Goal: Task Accomplishment & Management: Use online tool/utility

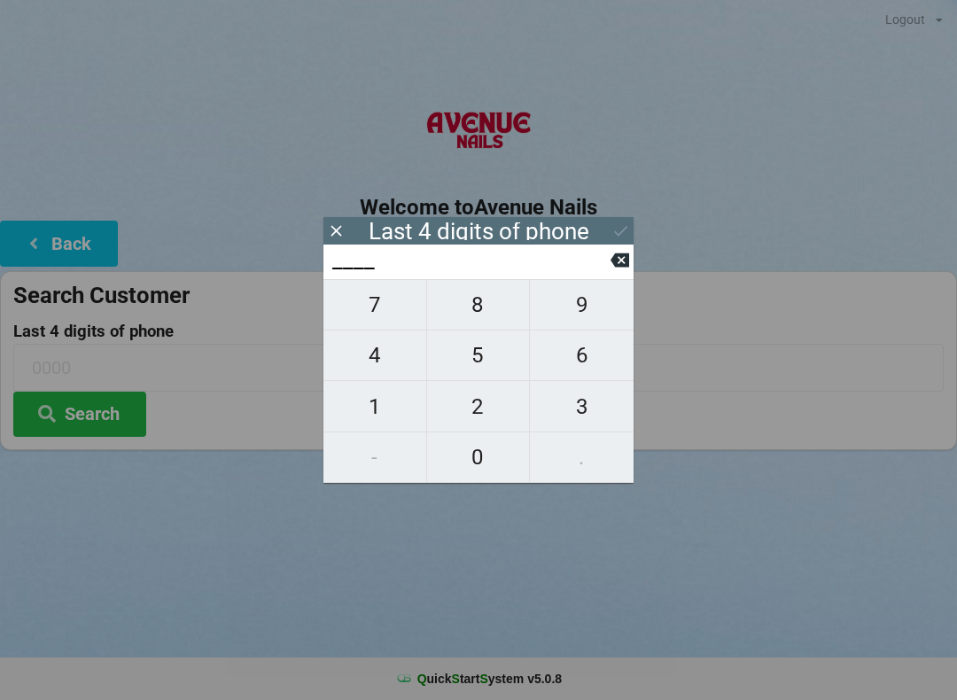
click at [379, 360] on span "4" at bounding box center [374, 355] width 103 height 37
type input "4___"
click at [377, 310] on span "7" at bounding box center [374, 304] width 103 height 37
type input "47__"
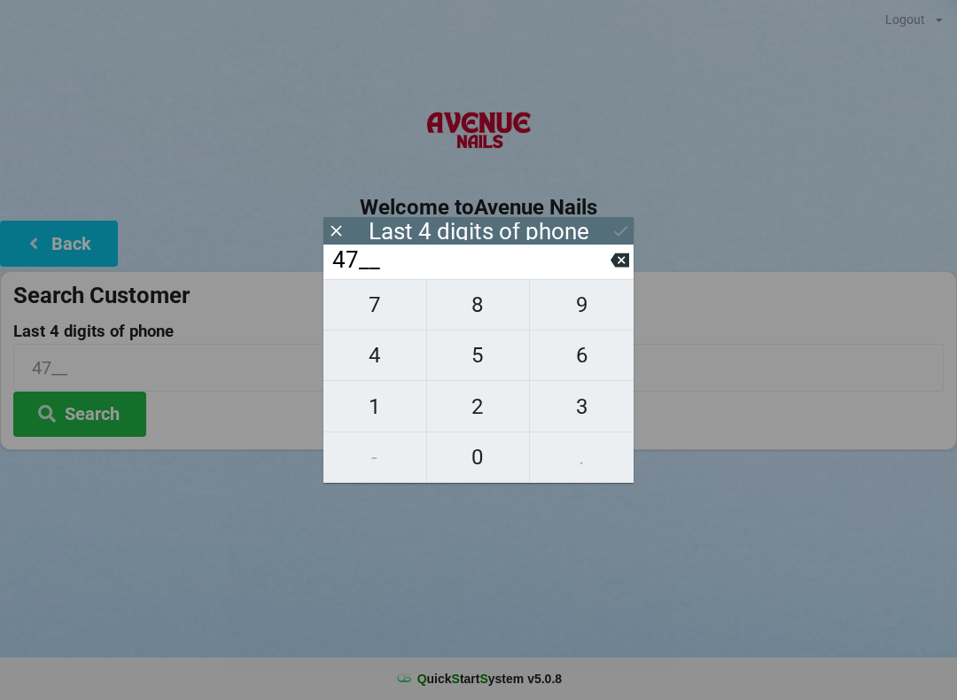
click at [625, 262] on icon at bounding box center [619, 260] width 19 height 14
type input "4___"
click at [478, 467] on span "0" at bounding box center [478, 457] width 103 height 37
type input "40__"
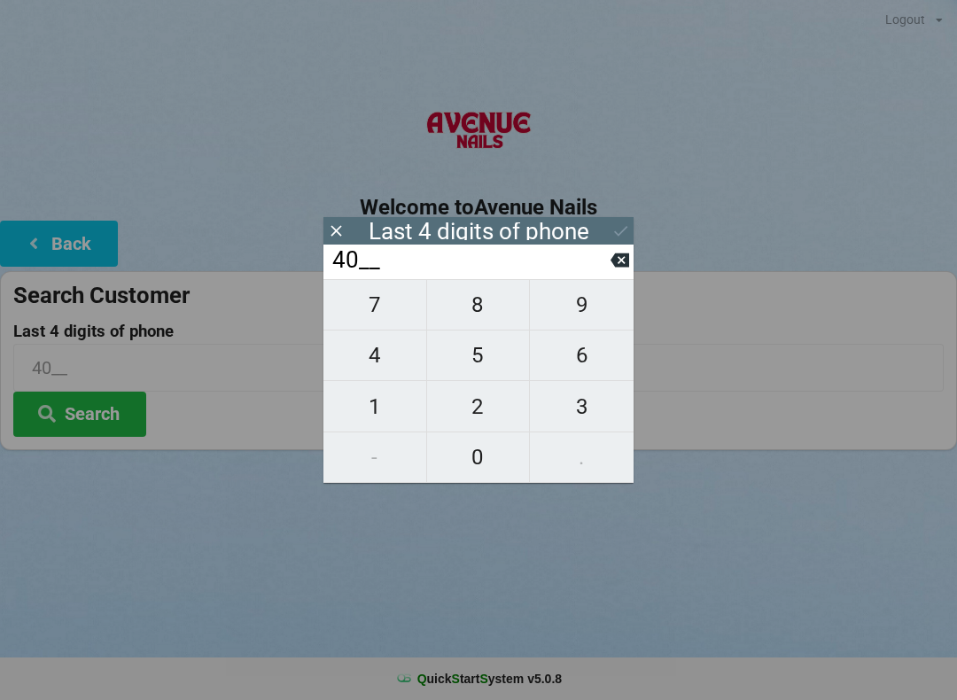
click at [379, 318] on span "7" at bounding box center [374, 304] width 103 height 37
type input "407_"
click at [626, 262] on icon at bounding box center [619, 260] width 19 height 14
type input "40__"
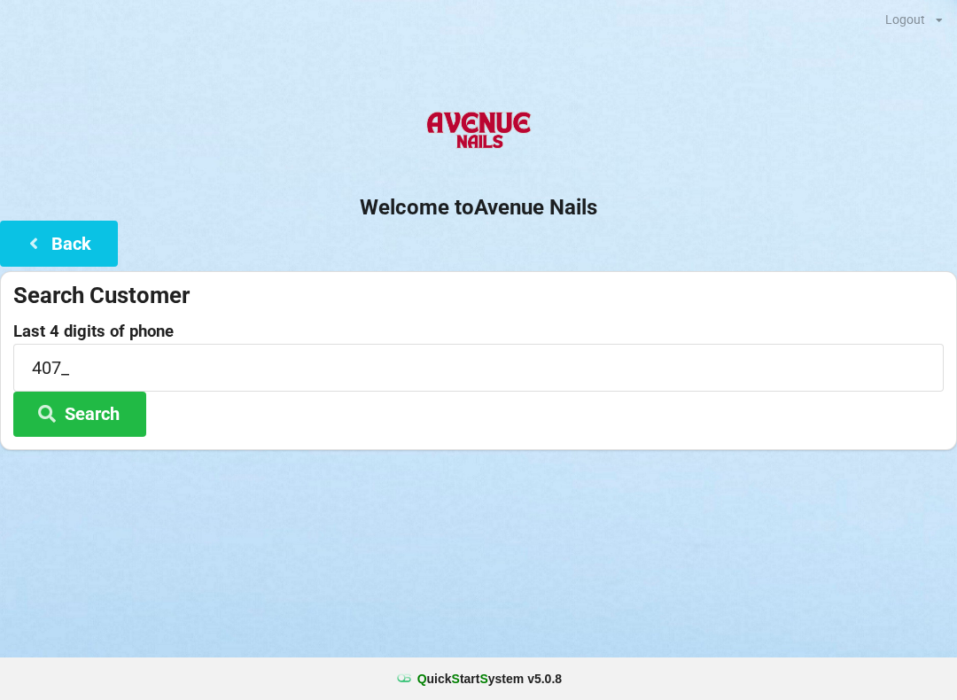
click at [636, 260] on div "Welcome to Avenue Nails Back Search Customer Last 4 digits of phone 407_ Search" at bounding box center [478, 273] width 957 height 353
click at [397, 323] on label "Last 4 digits of phone" at bounding box center [478, 331] width 930 height 18
click at [115, 322] on label "Last 4 digits of phone" at bounding box center [478, 331] width 930 height 18
click at [55, 363] on input "407_" at bounding box center [478, 367] width 930 height 47
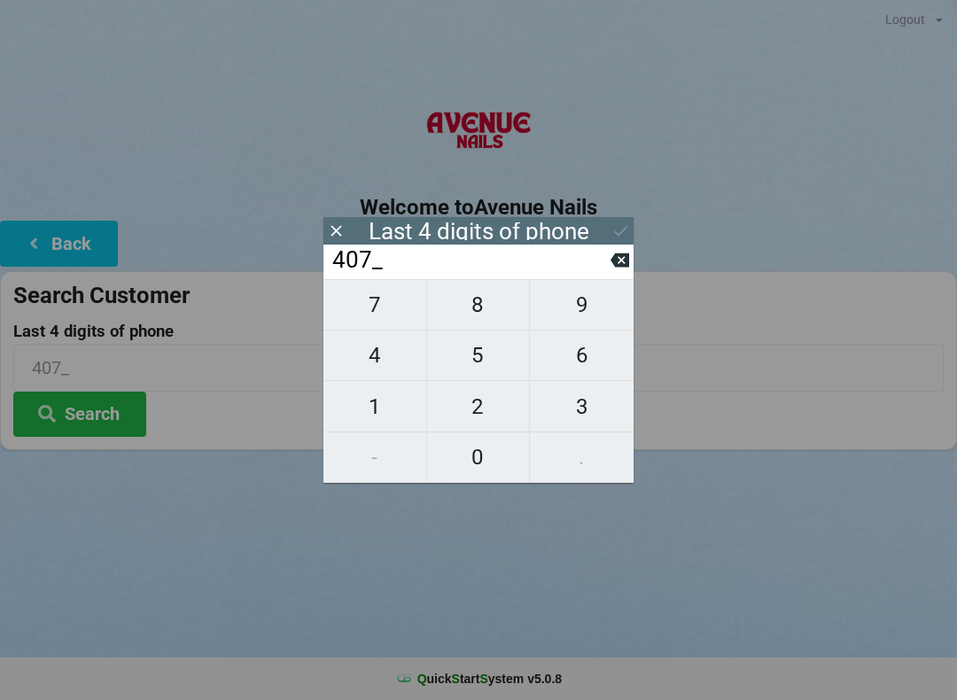
click at [616, 256] on icon at bounding box center [619, 260] width 19 height 19
click at [617, 256] on icon at bounding box center [619, 260] width 19 height 19
click at [616, 254] on button at bounding box center [619, 260] width 19 height 24
type input "____"
click at [611, 244] on div "Last 4 digits of phone" at bounding box center [478, 230] width 310 height 27
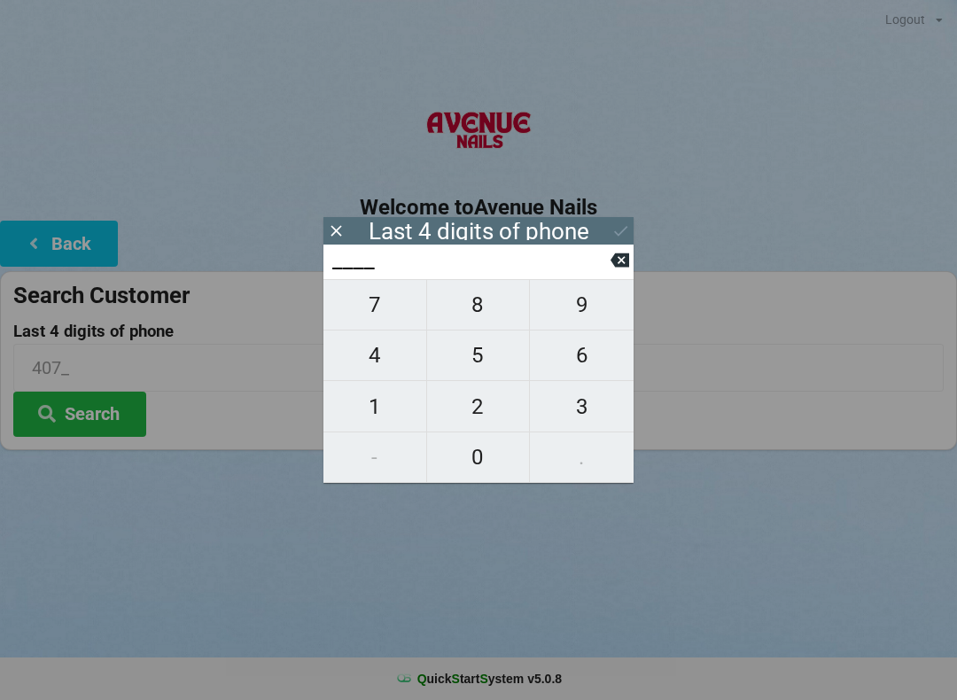
click at [376, 402] on span "1" at bounding box center [374, 406] width 103 height 37
type input "1___"
click at [477, 299] on span "8" at bounding box center [478, 304] width 103 height 37
type input "18__"
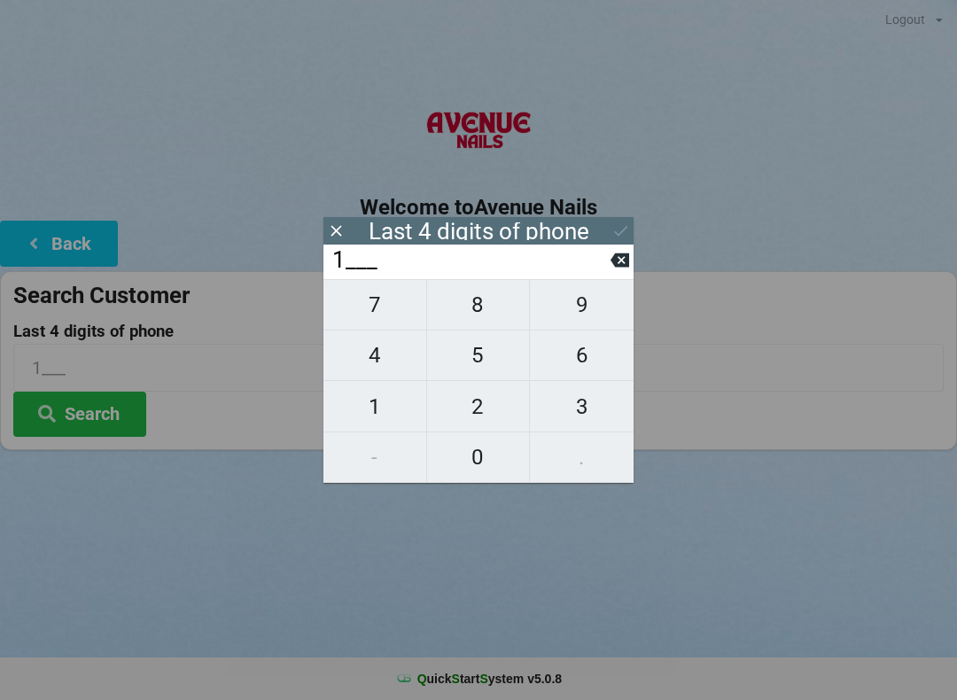
type input "18__"
click at [375, 303] on span "7" at bounding box center [374, 304] width 103 height 37
type input "187_"
click at [626, 268] on icon at bounding box center [619, 260] width 19 height 14
type input "18__"
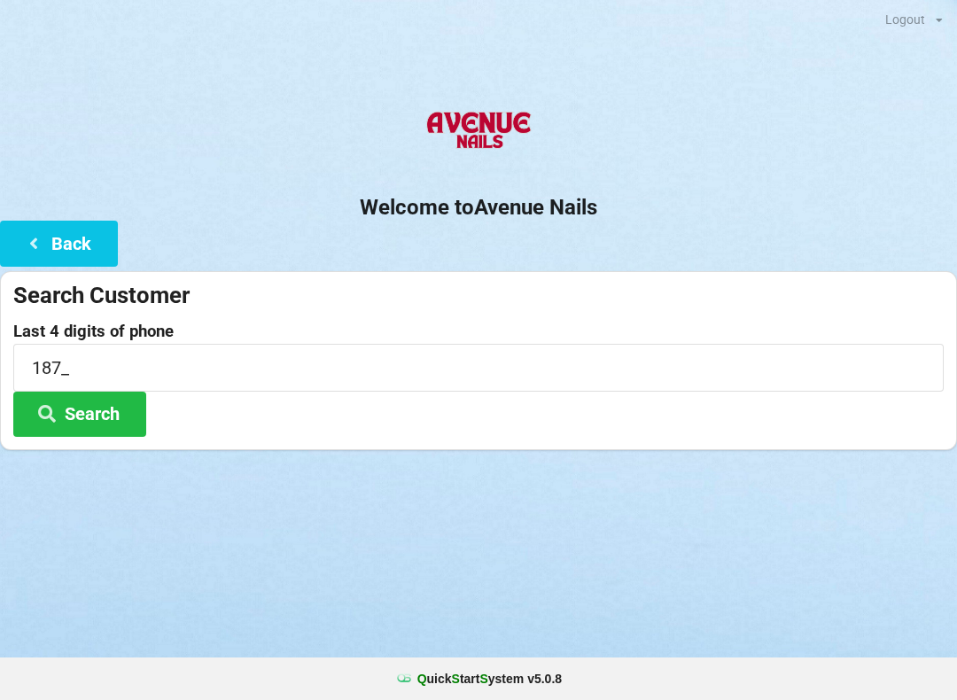
click at [638, 272] on div "Search Customer Last 4 digits of phone 187_ Search" at bounding box center [478, 360] width 957 height 179
click at [362, 322] on label "Last 4 digits of phone" at bounding box center [478, 331] width 930 height 18
click at [314, 361] on input "187_" at bounding box center [478, 367] width 930 height 47
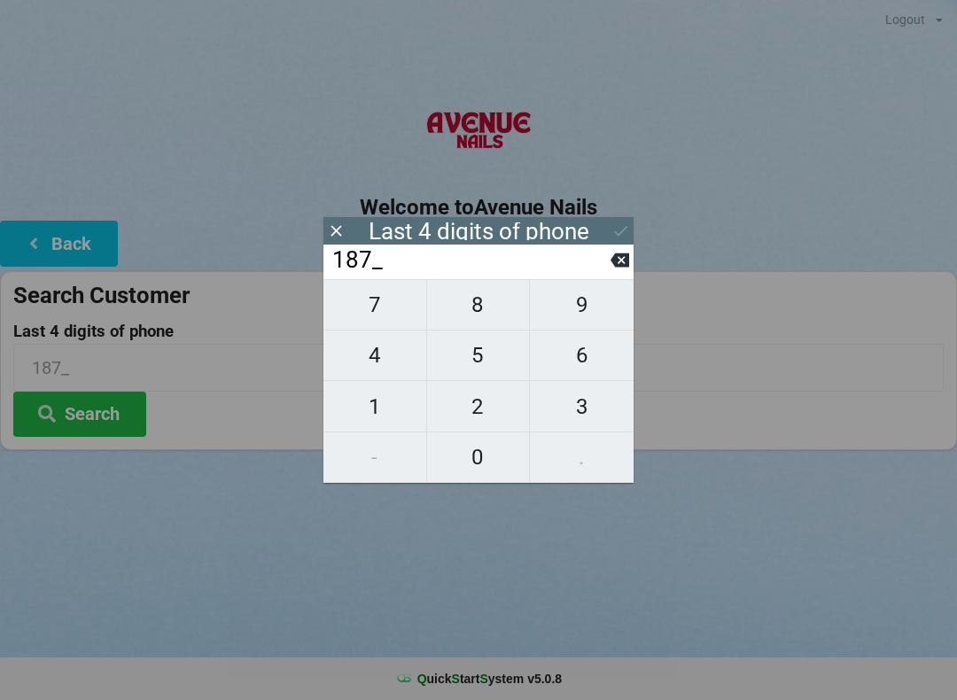
click at [621, 264] on icon at bounding box center [619, 260] width 19 height 14
type input "18__"
click at [579, 299] on span "9" at bounding box center [582, 304] width 104 height 37
type input "189_"
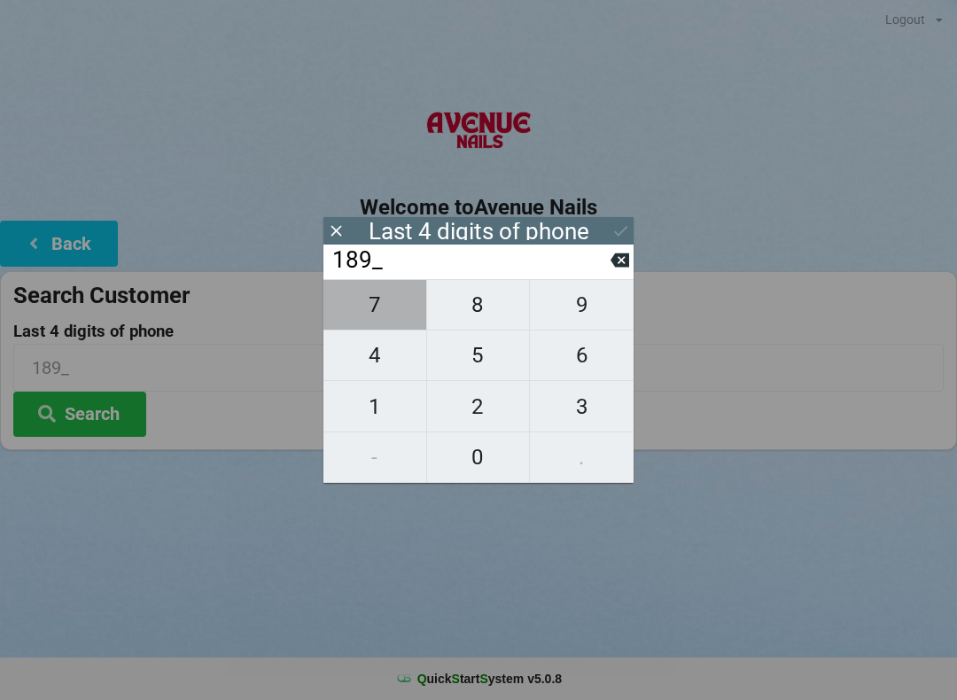
click at [364, 304] on span "7" at bounding box center [374, 304] width 103 height 37
type input "1897"
